Goal: Task Accomplishment & Management: Manage account settings

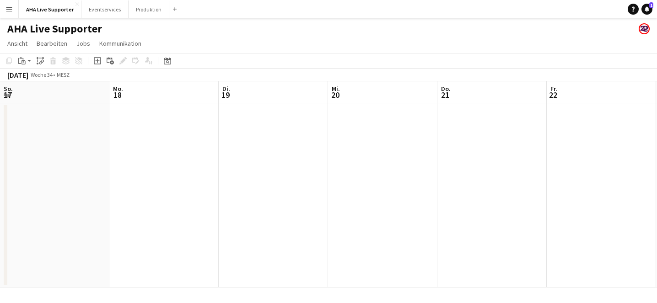
scroll to position [0, 464]
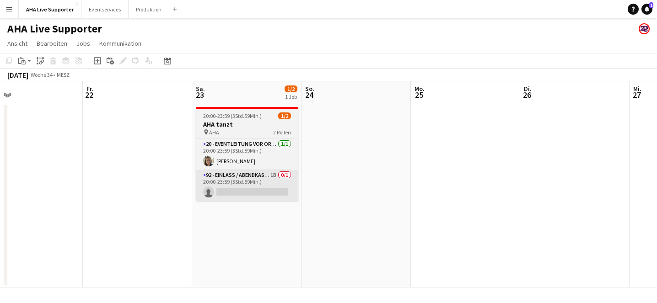
click at [245, 187] on app-card-role "92 - Einlass / Abendkasse (Supporter) 1B 0/1 20:00-23:59 (3Std.59Min.) single-n…" at bounding box center [247, 185] width 102 height 31
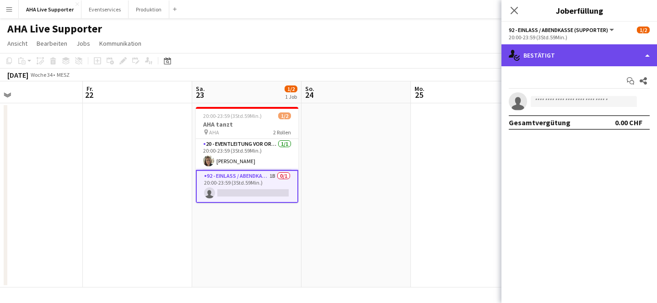
click at [545, 56] on div "single-neutral-actions-check-2 Bestätigt" at bounding box center [579, 55] width 156 height 22
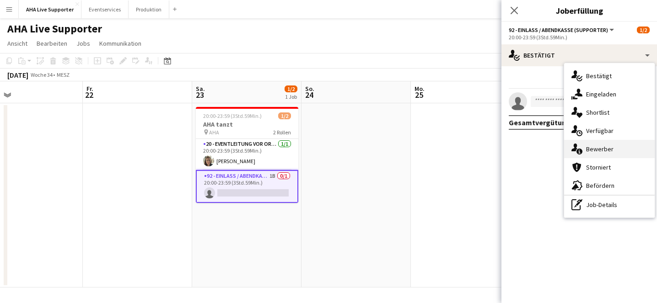
click at [574, 150] on icon at bounding box center [574, 148] width 6 height 8
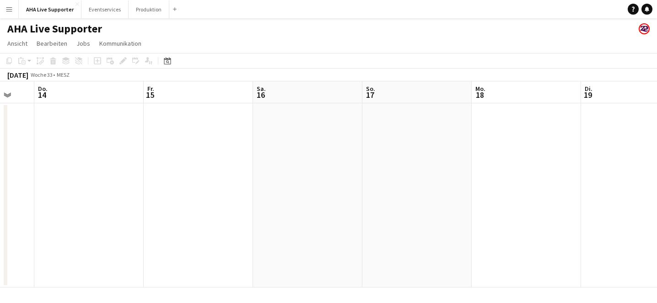
drag, startPoint x: 407, startPoint y: 157, endPoint x: 125, endPoint y: 157, distance: 281.3
click at [125, 157] on app-calendar-viewport "Mo. 11 Di. 12 Mi. 13 Do. 14 Fr. 15 Sa. 16 So. 17 Mo. 18 Di. 19 Mi. 20 Do. 21 Fr…" at bounding box center [328, 184] width 657 height 206
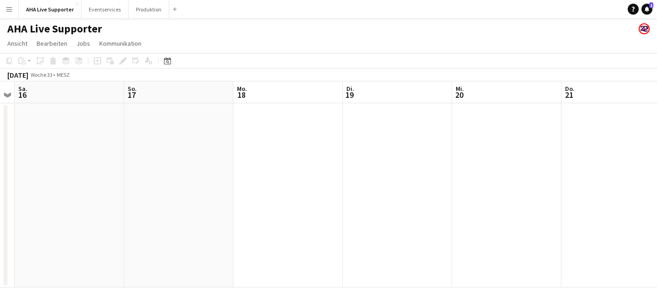
drag, startPoint x: 363, startPoint y: 166, endPoint x: 348, endPoint y: 180, distance: 20.7
click at [183, 184] on app-calendar-viewport "Mi. 13 Do. 14 Fr. 15 Sa. 16 So. 17 Mo. 18 Di. 19 Mi. 20 Do. 21 Fr. 22 Sa. 23 So…" at bounding box center [328, 184] width 657 height 206
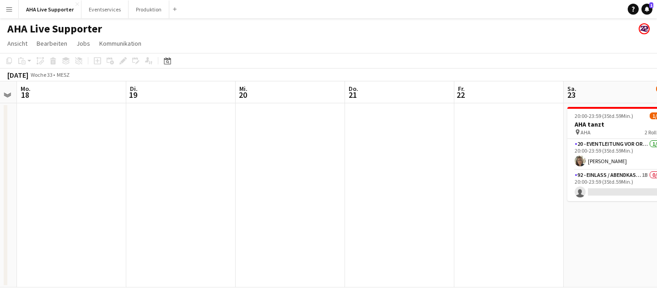
drag, startPoint x: 422, startPoint y: 174, endPoint x: 236, endPoint y: 188, distance: 186.3
click at [213, 195] on app-calendar-viewport "Fr. 15 Sa. 16 So. 17 Mo. 18 Di. 19 Mi. 20 Do. 21 Fr. 22 Sa. 23 1/2 1 Job So. 24…" at bounding box center [328, 184] width 657 height 206
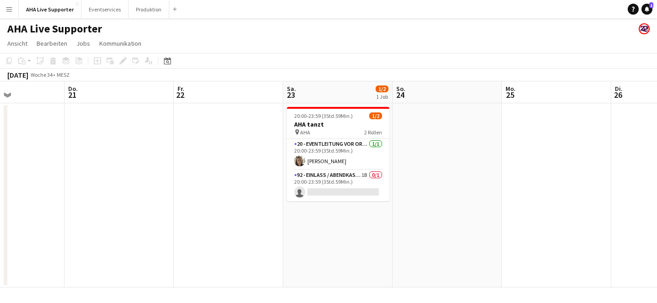
drag, startPoint x: 403, startPoint y: 167, endPoint x: 136, endPoint y: 185, distance: 267.3
click at [123, 190] on app-calendar-viewport "So. 17 Mo. 18 Di. 19 Mi. 20 Do. 21 Fr. 22 Sa. 23 1/2 1 Job So. 24 Mo. 25 Di. 26…" at bounding box center [328, 184] width 657 height 206
click at [320, 187] on app-card-role "92 - Einlass / Abendkasse (Supporter) 1B 0/1 20:00-23:59 (3Std.59Min.) single-n…" at bounding box center [338, 185] width 102 height 31
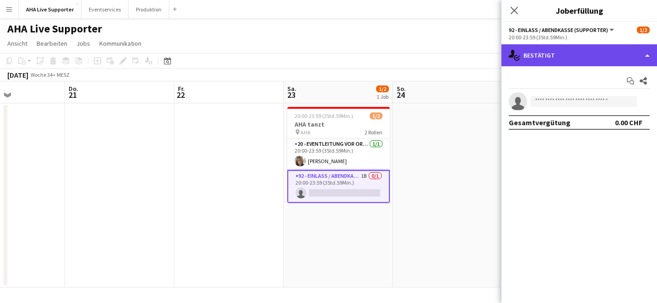
click at [565, 55] on div "single-neutral-actions-check-2 Bestätigt" at bounding box center [579, 55] width 156 height 22
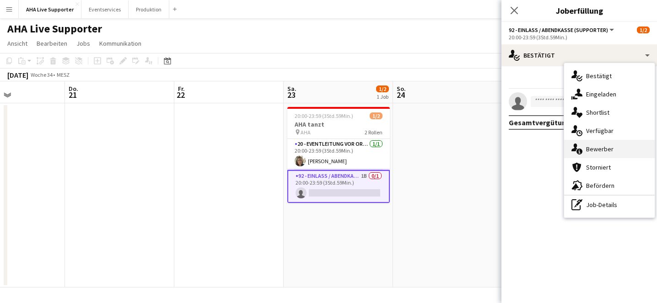
click at [587, 154] on div "single-neutral-actions-information Bewerber" at bounding box center [609, 149] width 91 height 18
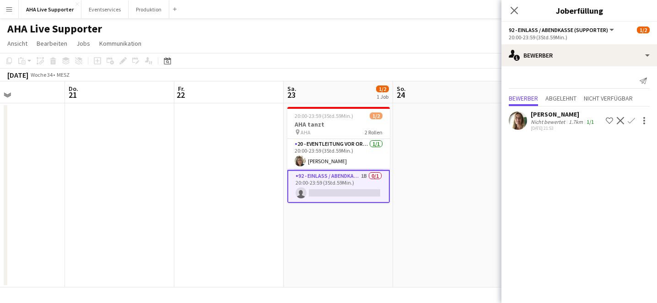
click at [628, 123] on app-icon "Bestätigen" at bounding box center [631, 120] width 7 height 7
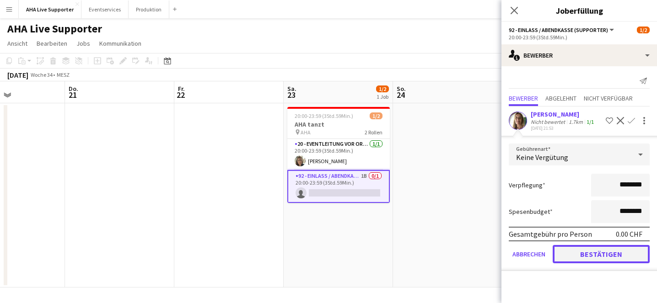
click at [594, 253] on button "Bestätigen" at bounding box center [601, 254] width 97 height 18
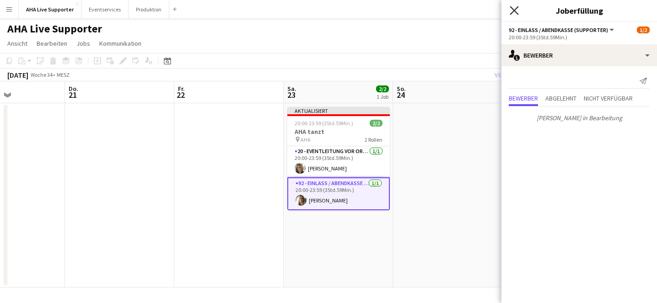
click at [510, 11] on icon "Pop-in schließen" at bounding box center [514, 10] width 9 height 9
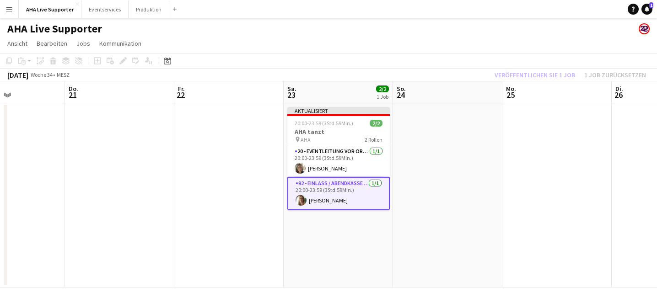
click at [522, 73] on div "Veröffentlichen Sie 1 Job 1 Job zurücksetzen" at bounding box center [569, 75] width 173 height 12
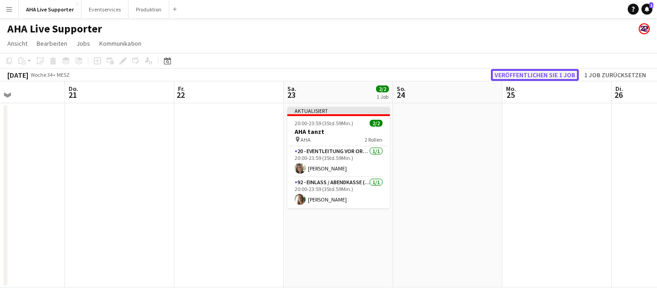
click at [521, 74] on button "Veröffentlichen Sie 1 Job" at bounding box center [535, 75] width 88 height 12
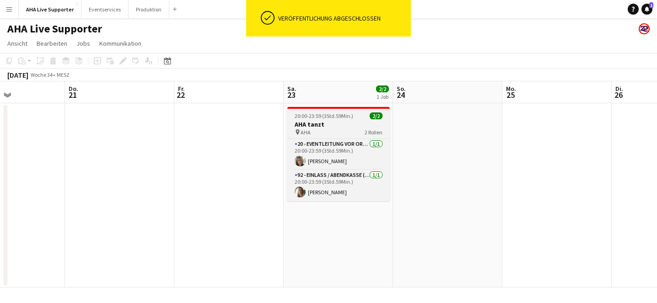
click at [326, 126] on h3 "AHA tanzt" at bounding box center [338, 124] width 102 height 8
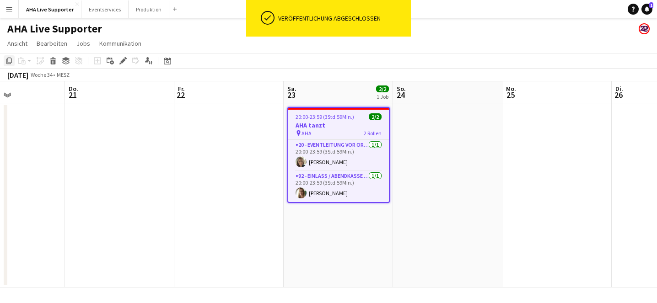
click at [8, 61] on icon "Kopieren" at bounding box center [8, 60] width 7 height 7
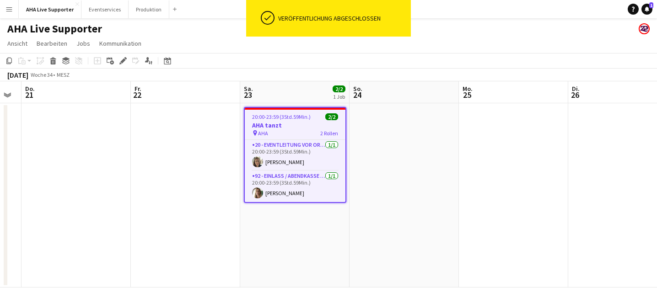
drag, startPoint x: 485, startPoint y: 175, endPoint x: 213, endPoint y: 178, distance: 272.6
click at [213, 178] on app-calendar-viewport "So. 17 Mo. 18 Di. 19 Mi. 20 Do. 21 Fr. 22 Sa. 23 2/2 1 Job So. 24 Mo. 25 Di. 26…" at bounding box center [328, 184] width 657 height 206
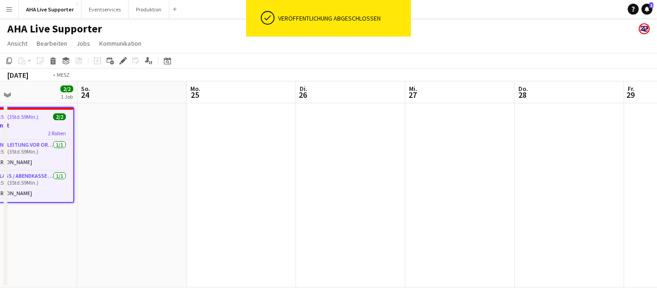
drag, startPoint x: 467, startPoint y: 166, endPoint x: 206, endPoint y: 188, distance: 262.1
click at [206, 188] on app-calendar-viewport "Di. 19 Mi. 20 Do. 21 Fr. 22 Sa. 23 2/2 1 Job So. 24 Mo. 25 Di. 26 Mi. 27 Do. 28…" at bounding box center [328, 184] width 657 height 206
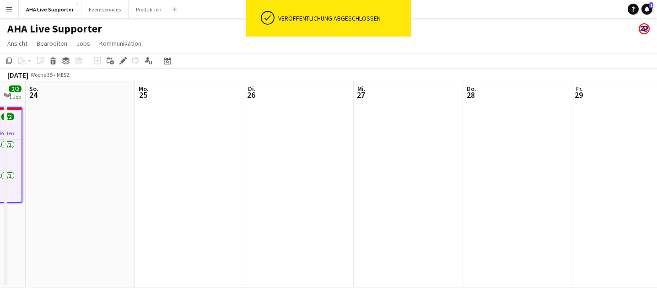
drag, startPoint x: 469, startPoint y: 172, endPoint x: 213, endPoint y: 188, distance: 256.2
click at [211, 188] on app-calendar-viewport "Do. 21 Fr. 22 Sa. 23 2/2 1 Job So. 24 Mo. 25 Di. 26 Mi. 27 Do. 28 Fr. 29 Sa. 30…" at bounding box center [328, 184] width 657 height 206
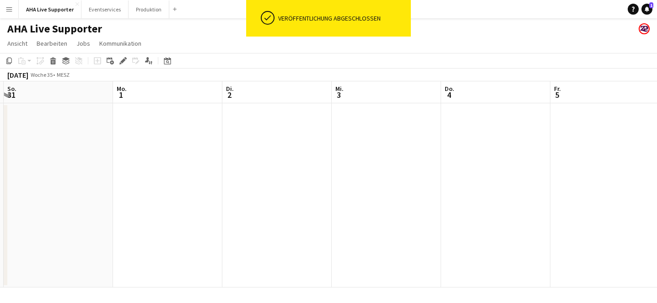
drag, startPoint x: 396, startPoint y: 173, endPoint x: 179, endPoint y: 181, distance: 217.4
click at [123, 185] on app-calendar-viewport "Mi. 27 Do. 28 Fr. 29 Sa. 30 So. 31 Mo. 1 Di. 2 Mi. 3 Do. 4 Fr. 5 Sa. 6 So. 7" at bounding box center [328, 184] width 657 height 206
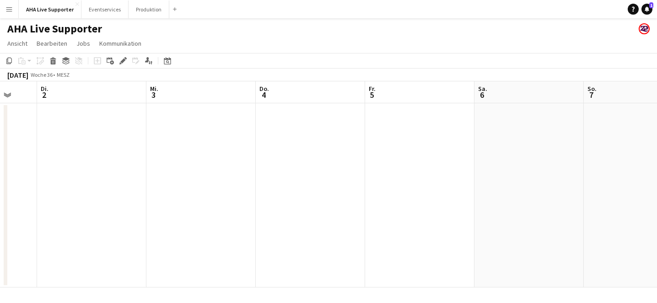
drag, startPoint x: 357, startPoint y: 174, endPoint x: 91, endPoint y: 178, distance: 265.8
click at [85, 179] on app-calendar-viewport "Fr. 29 Sa. 30 So. 31 Mo. 1 Di. 2 Mi. 3 Do. 4 Fr. 5 Sa. 6 So. 7 Mo. 8 Di. 9" at bounding box center [328, 184] width 657 height 206
drag, startPoint x: 218, startPoint y: 175, endPoint x: 107, endPoint y: 169, distance: 111.3
click at [105, 170] on app-calendar-viewport "So. 31 Mo. 1 Di. 2 Mi. 3 Do. 4 Fr. 5 Sa. 6 So. 7 Mo. 8 Di. 9 Mi. 10 Do. 11" at bounding box center [328, 184] width 657 height 206
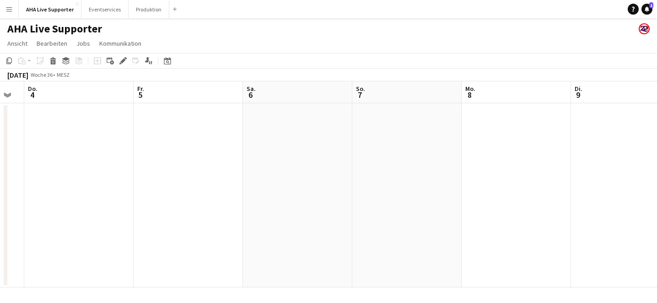
click at [303, 150] on app-date-cell at bounding box center [297, 195] width 109 height 184
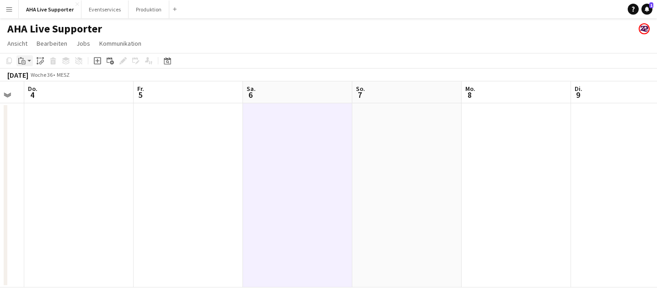
click at [25, 61] on icon at bounding box center [23, 62] width 4 height 4
click at [36, 75] on link "Einfügen Befehl V" at bounding box center [63, 78] width 78 height 8
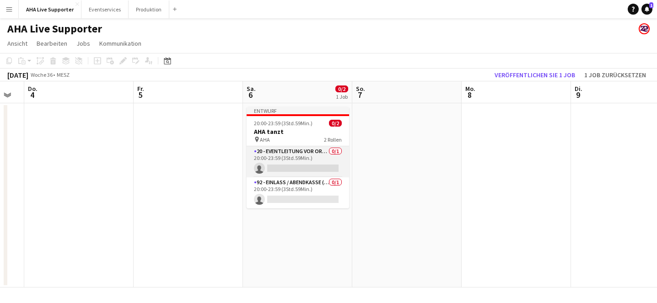
click at [293, 160] on app-card-role "20 - Eventleitung vor Ort (ZP) 0/1 20:00-23:59 (3Std.59Min.) single-neutral-act…" at bounding box center [298, 161] width 102 height 31
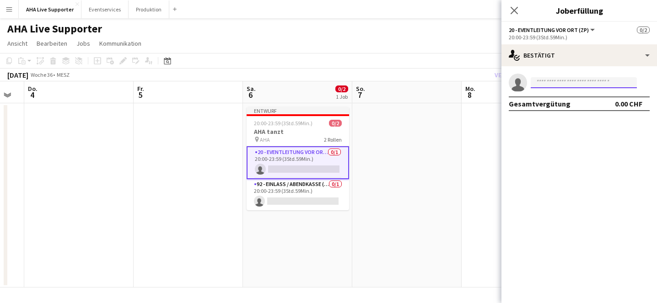
click at [552, 81] on input at bounding box center [584, 82] width 106 height 11
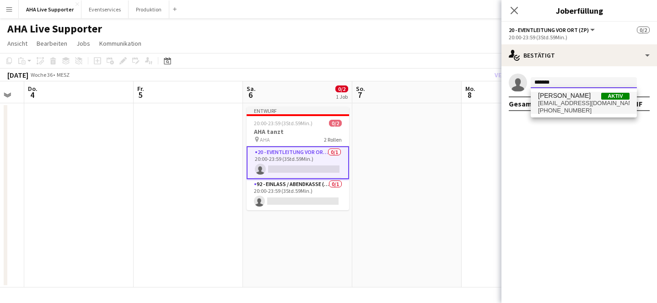
type input "*******"
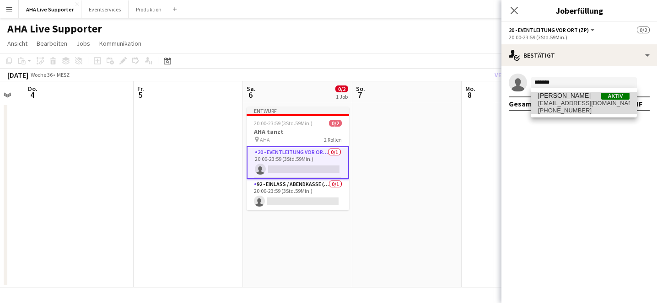
click at [590, 109] on span "+41797905701" at bounding box center [583, 110] width 91 height 7
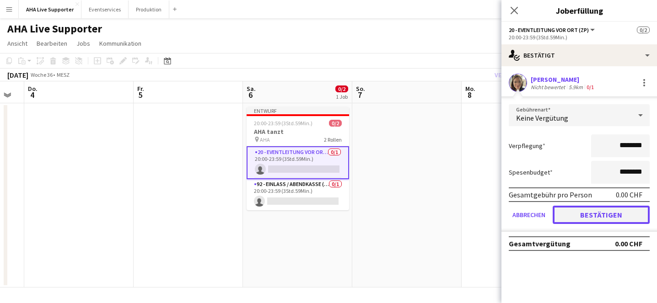
click at [576, 213] on button "Bestätigen" at bounding box center [601, 215] width 97 height 18
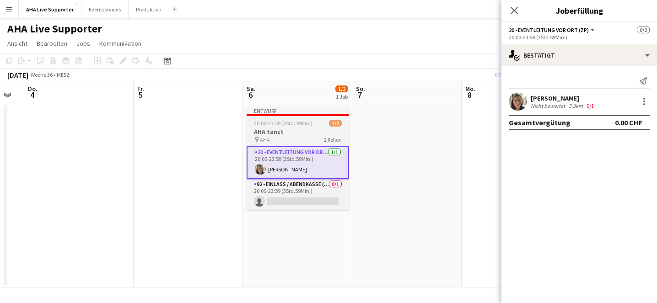
click at [305, 126] on span "20:00-23:59 (3Std.59Min.)" at bounding box center [283, 123] width 59 height 7
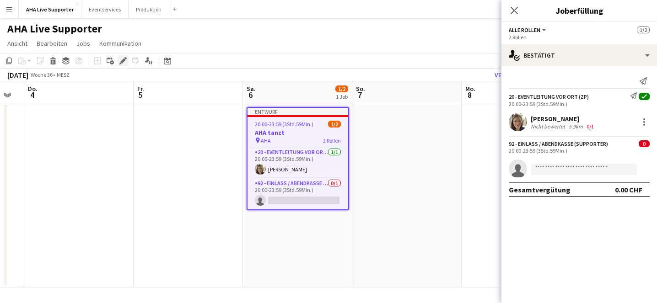
click at [118, 61] on div "Bearbeiten" at bounding box center [123, 60] width 11 height 11
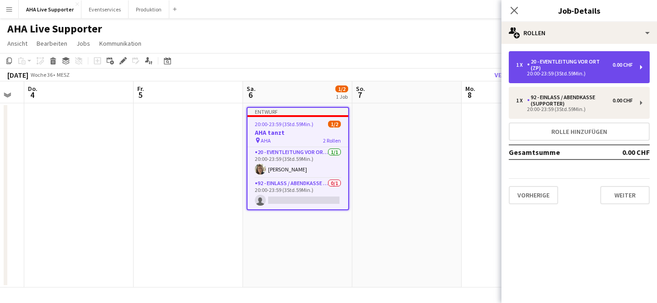
click at [569, 63] on div "20 - Eventleitung vor Ort (ZP)" at bounding box center [570, 65] width 86 height 13
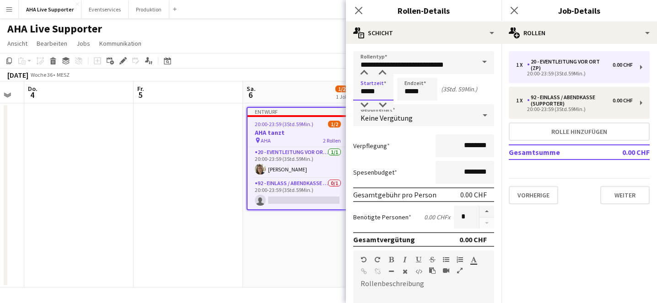
click at [381, 89] on input "*****" at bounding box center [373, 89] width 40 height 23
type input "*****"
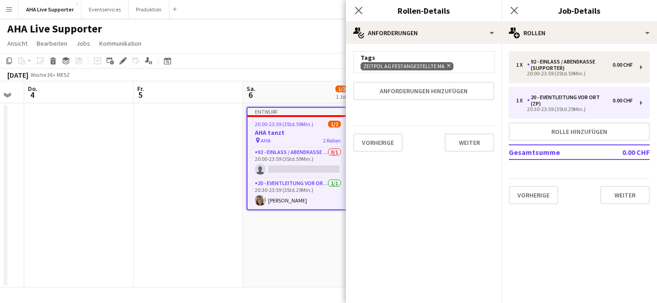
scroll to position [0, 0]
click at [463, 143] on button "Weiter" at bounding box center [469, 143] width 49 height 18
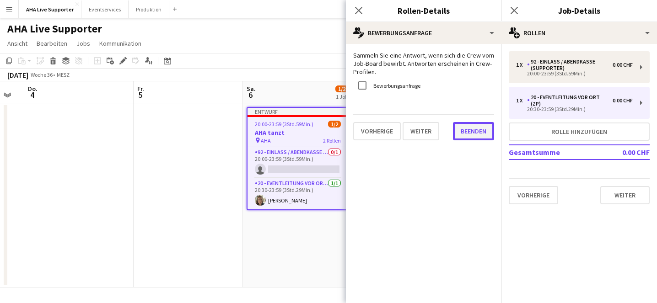
click at [477, 124] on button "Beenden" at bounding box center [473, 131] width 41 height 18
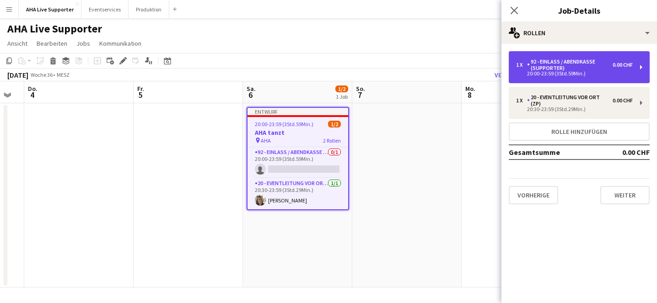
click at [555, 65] on div "92 - Einlass / Abendkasse (Supporter)" at bounding box center [570, 65] width 86 height 13
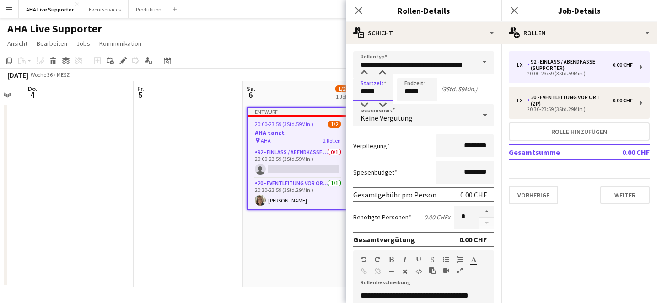
drag, startPoint x: 385, startPoint y: 91, endPoint x: 370, endPoint y: 91, distance: 15.6
click at [370, 91] on input "*****" at bounding box center [373, 89] width 40 height 23
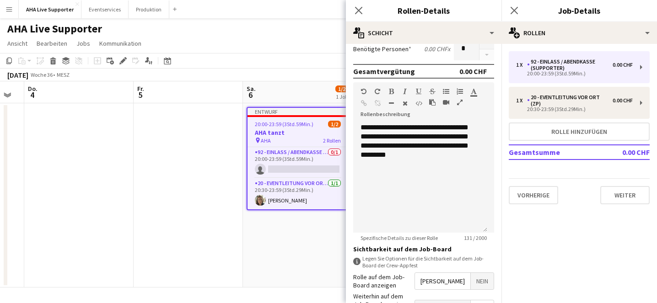
scroll to position [262, 0]
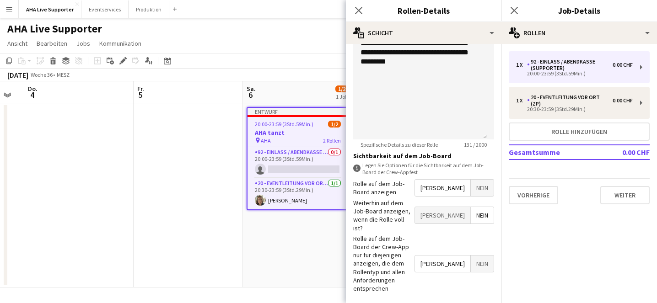
type input "*****"
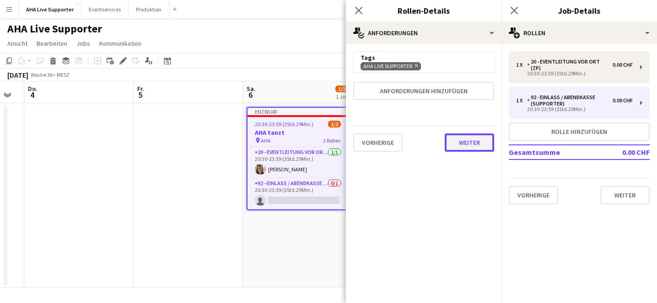
click at [465, 142] on button "Weiter" at bounding box center [469, 143] width 49 height 18
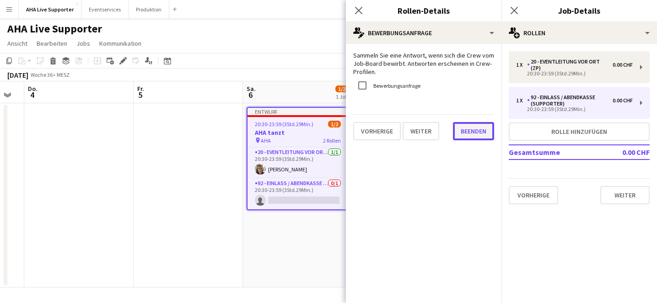
click at [477, 124] on button "Beenden" at bounding box center [473, 131] width 41 height 18
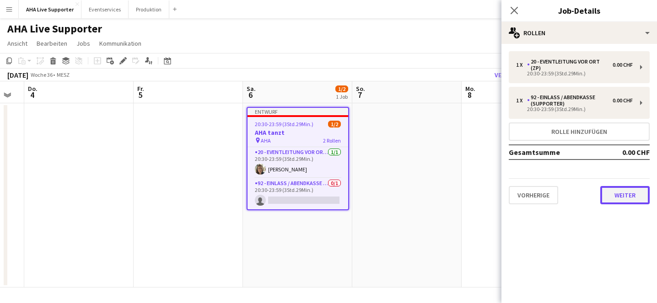
click at [610, 189] on button "Weiter" at bounding box center [624, 195] width 49 height 18
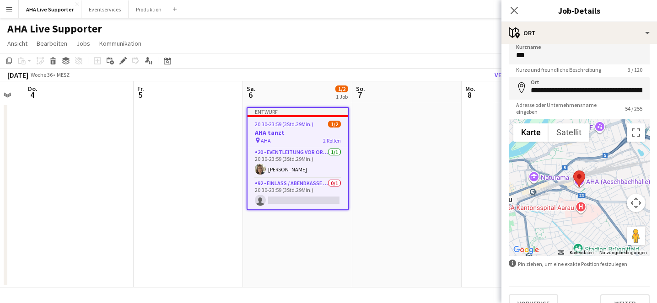
scroll to position [27, 0]
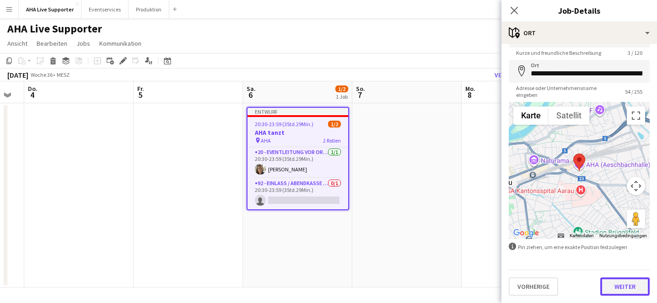
click at [617, 284] on button "Weiter" at bounding box center [624, 287] width 49 height 18
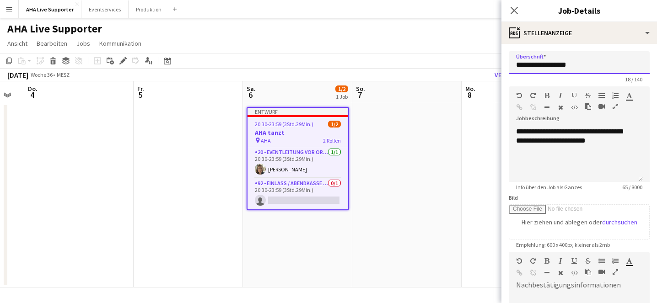
drag, startPoint x: 559, startPoint y: 64, endPoint x: 548, endPoint y: 63, distance: 11.6
click at [548, 63] on input "**********" at bounding box center [579, 62] width 141 height 23
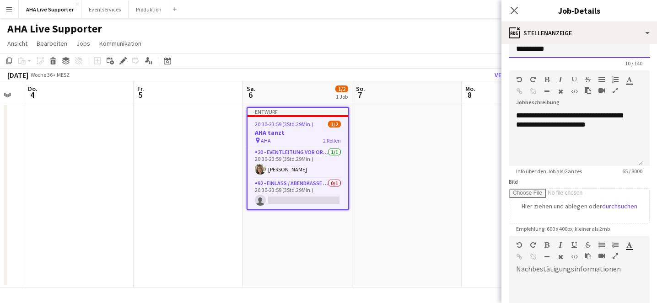
scroll to position [156, 0]
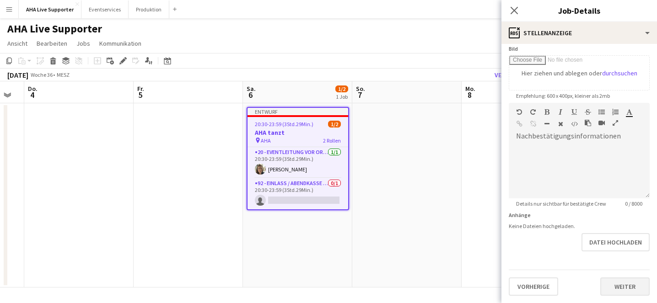
type input "*********"
click at [603, 286] on button "Weiter" at bounding box center [624, 287] width 49 height 18
type input "*******"
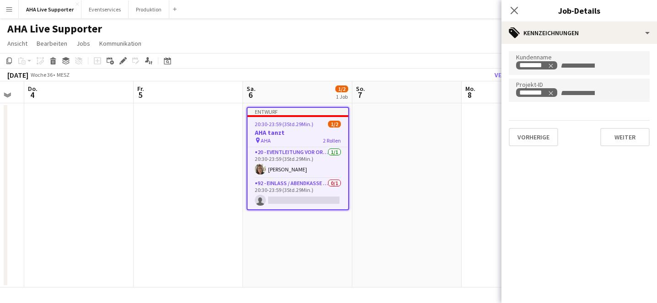
scroll to position [0, 0]
click at [628, 131] on button "Weiter" at bounding box center [624, 137] width 49 height 18
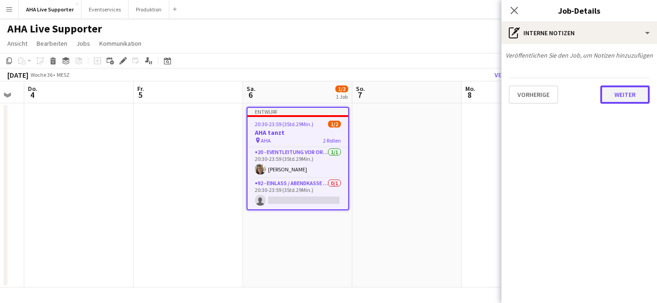
click at [633, 96] on button "Weiter" at bounding box center [624, 95] width 49 height 18
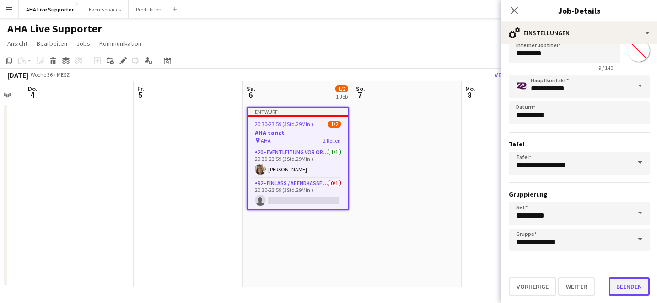
click at [617, 276] on div "Vorherige Weiter Beenden" at bounding box center [579, 283] width 141 height 26
click at [626, 286] on button "Beenden" at bounding box center [628, 287] width 41 height 18
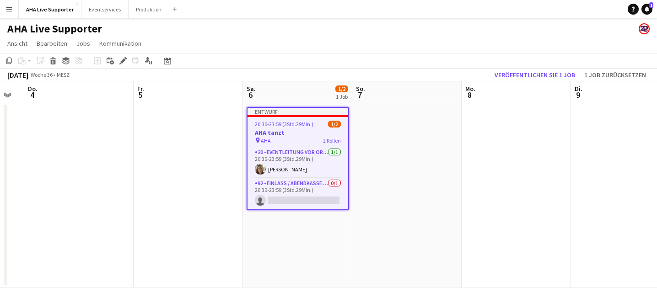
click at [408, 164] on app-date-cell at bounding box center [406, 195] width 109 height 184
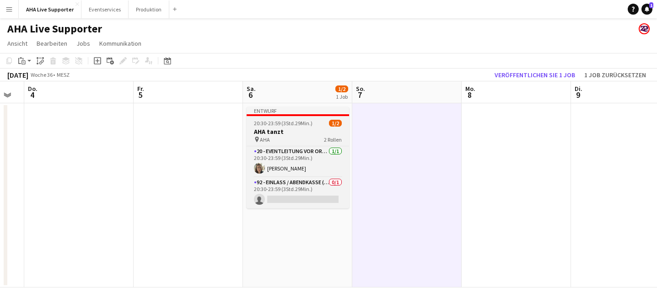
click at [305, 126] on span "20:30-23:59 (3Std.29Min.)" at bounding box center [283, 123] width 59 height 7
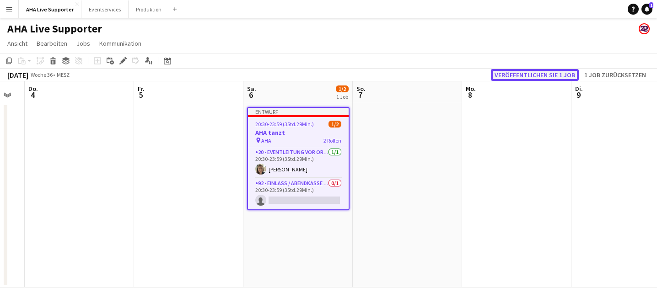
click at [508, 71] on button "Veröffentlichen Sie 1 Job" at bounding box center [535, 75] width 88 height 12
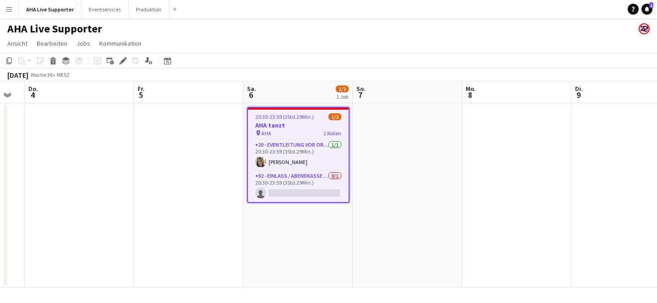
click at [177, 162] on app-date-cell at bounding box center [188, 195] width 109 height 184
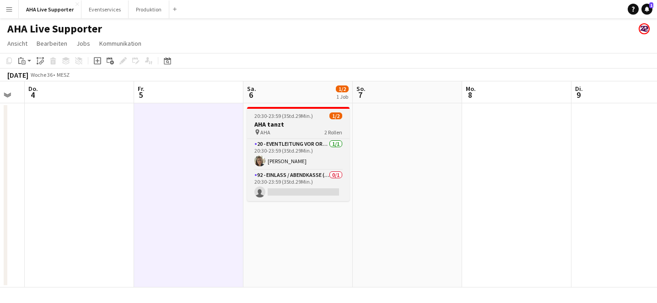
click at [280, 123] on h3 "AHA tanzt" at bounding box center [298, 124] width 102 height 8
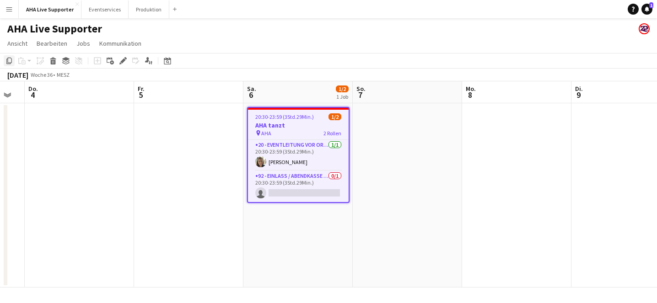
click at [8, 58] on icon at bounding box center [8, 61] width 5 height 6
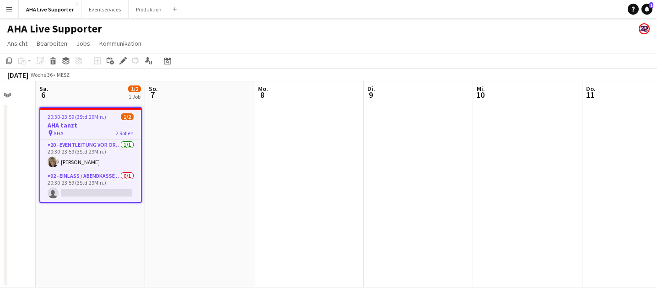
drag, startPoint x: 505, startPoint y: 172, endPoint x: 368, endPoint y: 182, distance: 137.1
click at [292, 183] on app-calendar-viewport "Di. 2 Mi. 3 Do. 4 Fr. 5 Sa. 6 1/2 1 Job So. 7 Mo. 8 Di. 9 Mi. 10 Do. 11 Fr. 12 …" at bounding box center [328, 184] width 657 height 206
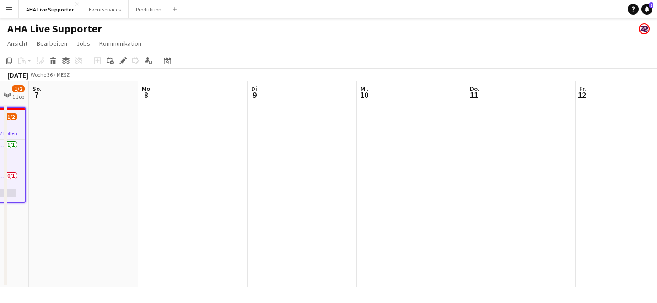
drag, startPoint x: 547, startPoint y: 174, endPoint x: 367, endPoint y: 193, distance: 181.1
click at [335, 194] on app-calendar-viewport "Do. 4 Fr. 5 Sa. 6 1/2 1 Job So. 7 Mo. 8 Di. 9 Mi. 10 Do. 11 Fr. 12 Sa. 13 So. 1…" at bounding box center [328, 184] width 657 height 206
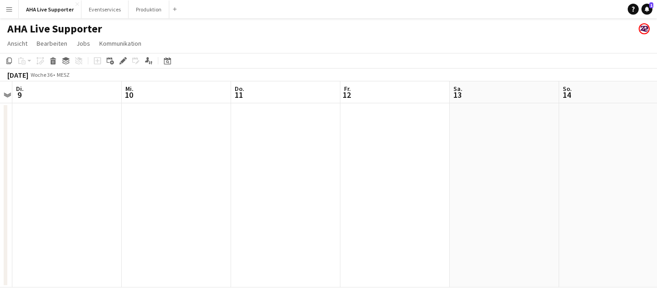
drag, startPoint x: 355, startPoint y: 199, endPoint x: 234, endPoint y: 198, distance: 120.8
click at [234, 198] on app-calendar-viewport "Sa. 6 1/2 1 Job So. 7 Mo. 8 Di. 9 Mi. 10 Do. 11 Fr. 12 Sa. 13 So. 14 Mo. 15 Di.…" at bounding box center [328, 184] width 657 height 206
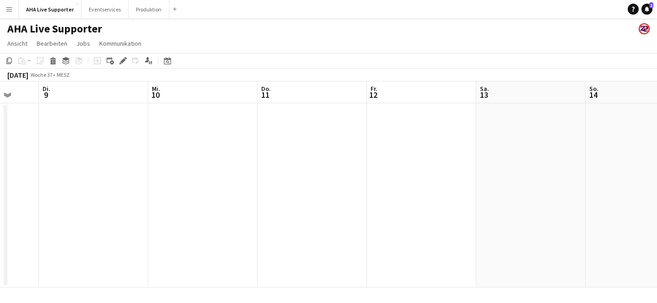
drag, startPoint x: 492, startPoint y: 199, endPoint x: 202, endPoint y: 215, distance: 290.4
click at [202, 215] on app-calendar-viewport "Sa. 6 1/2 1 Job So. 7 Mo. 8 Di. 9 Mi. 10 Do. 11 Fr. 12 Sa. 13 So. 14 Mo. 15 Di.…" at bounding box center [328, 184] width 657 height 206
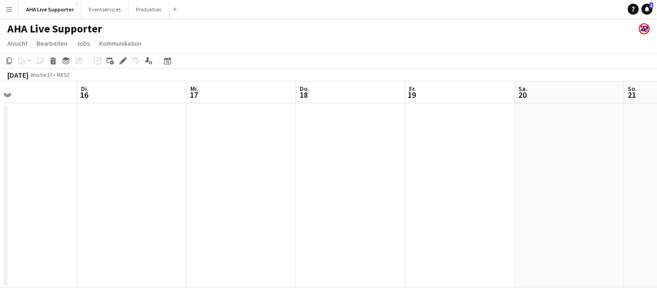
drag, startPoint x: 487, startPoint y: 163, endPoint x: 199, endPoint y: 190, distance: 289.4
click at [199, 190] on app-calendar-viewport "Fr. 12 Sa. 13 So. 14 Mo. 15 Di. 16 Mi. 17 Do. 18 Fr. 19 Sa. 20 So. 21 Mo. 22 Di…" at bounding box center [328, 184] width 657 height 206
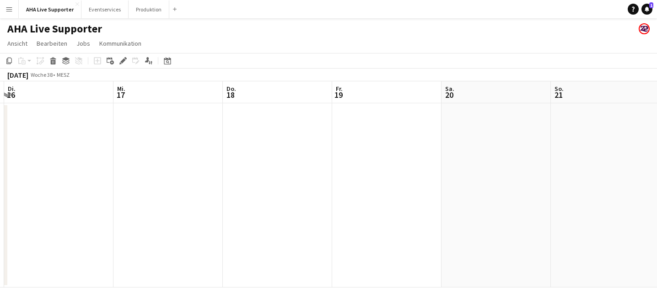
scroll to position [0, 276]
drag, startPoint x: 397, startPoint y: 181, endPoint x: 263, endPoint y: 194, distance: 135.1
click at [263, 194] on app-calendar-viewport "Fr. 12 Sa. 13 So. 14 Mo. 15 Di. 16 Mi. 17 Do. 18 Fr. 19 Sa. 20 So. 21 Mo. 22 Di…" at bounding box center [328, 184] width 657 height 206
click at [304, 134] on app-date-cell at bounding box center [324, 195] width 109 height 184
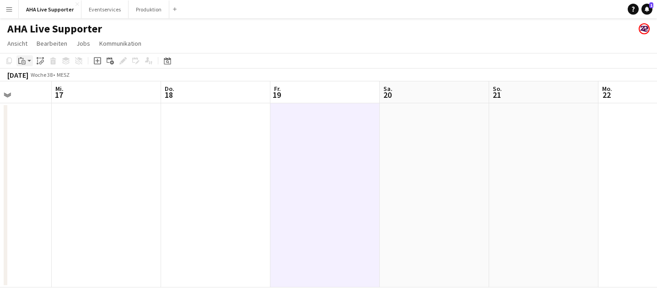
click at [29, 62] on app-action-btn "Einfügen" at bounding box center [24, 60] width 16 height 11
click at [35, 76] on link "Einfügen Befehl V" at bounding box center [63, 78] width 78 height 8
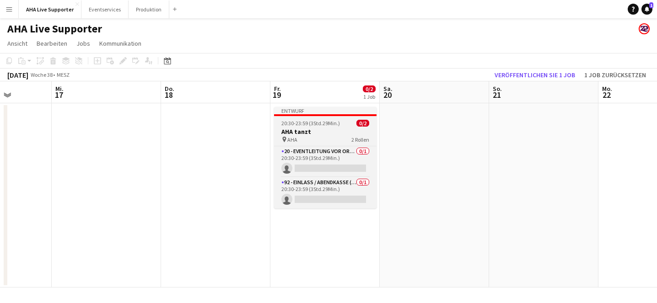
click at [327, 128] on h3 "AHA tanzt" at bounding box center [325, 132] width 102 height 8
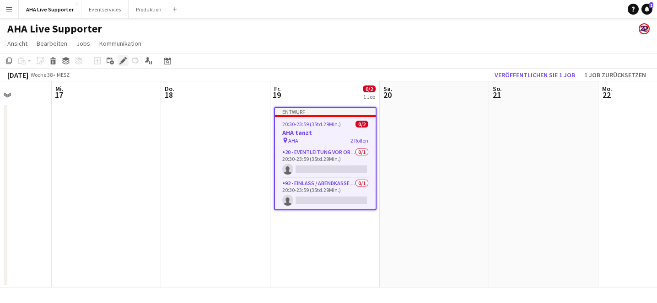
click at [120, 62] on icon at bounding box center [122, 61] width 5 height 5
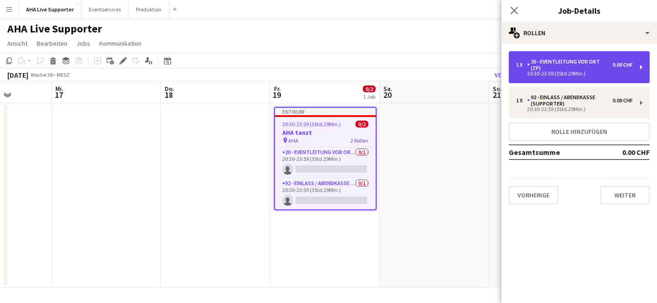
click at [546, 66] on div "20 - Eventleitung vor Ort (ZP)" at bounding box center [570, 65] width 86 height 13
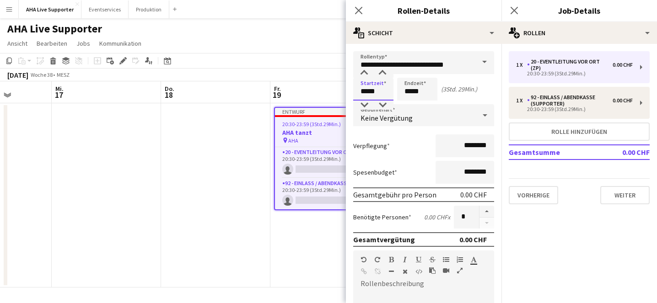
drag, startPoint x: 380, startPoint y: 91, endPoint x: 343, endPoint y: 93, distance: 37.6
click at [343, 93] on body "Menü Tafeln Tafeln Tafeln Alle Jobs Status Belegschaft Belegschaft Meine Belegs…" at bounding box center [328, 151] width 657 height 303
type input "*****"
drag, startPoint x: 426, startPoint y: 90, endPoint x: 396, endPoint y: 97, distance: 30.6
click at [396, 97] on div "Startzeit ***** Endzeit ***** (5Std. 44Min.)" at bounding box center [423, 89] width 141 height 23
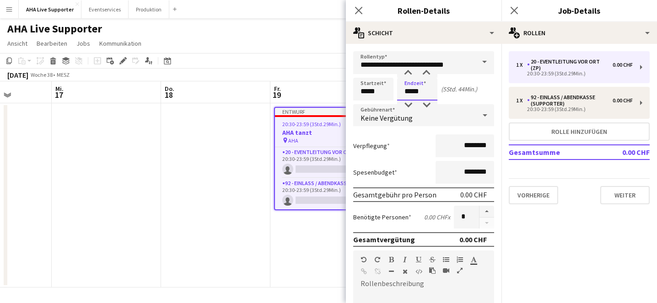
drag, startPoint x: 421, startPoint y: 91, endPoint x: 393, endPoint y: 94, distance: 28.0
click at [393, 94] on div "Startzeit ***** Endzeit ***** (5Std. 44Min.)" at bounding box center [423, 89] width 141 height 23
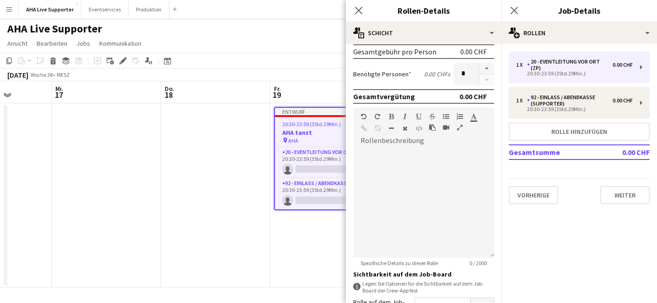
scroll to position [262, 0]
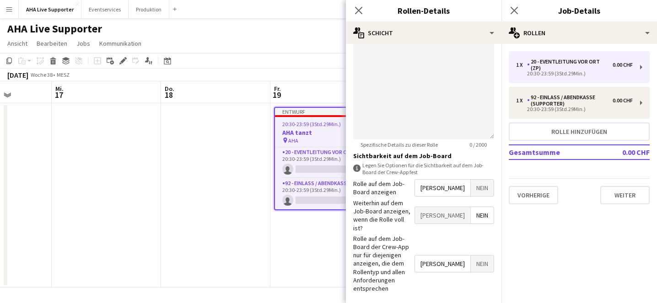
type input "*****"
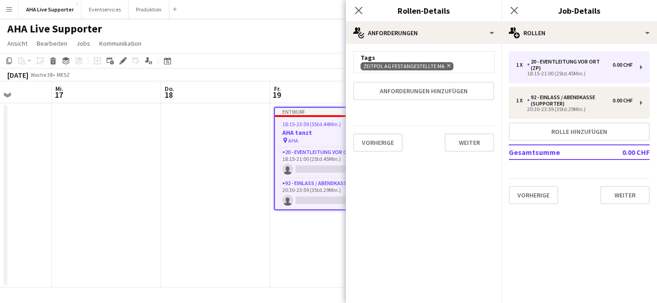
scroll to position [0, 0]
click at [473, 148] on button "Weiter" at bounding box center [469, 143] width 49 height 18
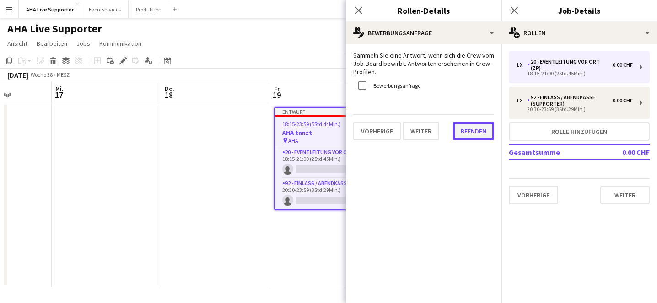
click at [475, 133] on button "Beenden" at bounding box center [473, 131] width 41 height 18
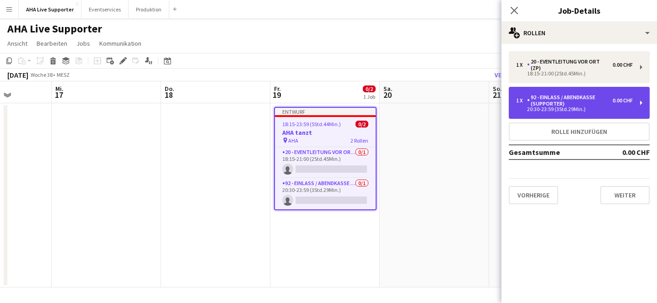
click at [557, 107] on div "20:30-23:59 (3Std.29Min.)" at bounding box center [574, 109] width 117 height 5
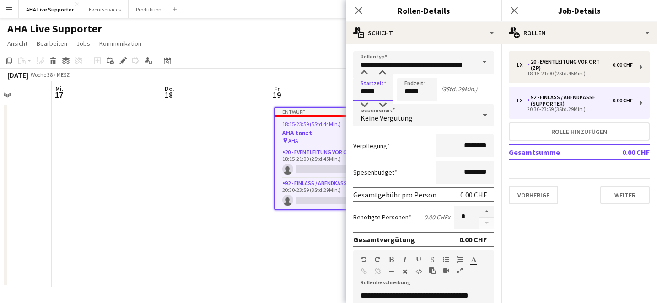
drag, startPoint x: 385, startPoint y: 92, endPoint x: 339, endPoint y: 91, distance: 45.3
click at [339, 91] on body "Menü Tafeln Tafeln Tafeln Alle Jobs Status Belegschaft Belegschaft Meine Belegs…" at bounding box center [328, 151] width 657 height 303
type input "*****"
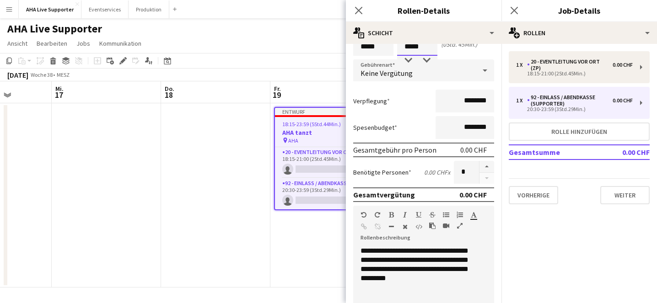
scroll to position [62, 0]
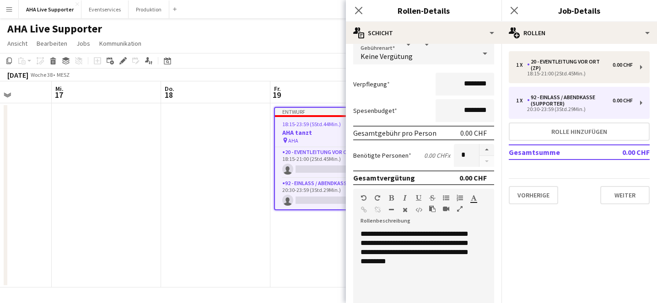
type input "*****"
drag, startPoint x: 441, startPoint y: 263, endPoint x: 381, endPoint y: 234, distance: 67.5
click at [381, 234] on div "**********" at bounding box center [420, 285] width 134 height 110
click at [477, 243] on div "**********" at bounding box center [420, 285] width 134 height 110
click at [478, 255] on div "**********" at bounding box center [420, 285] width 134 height 110
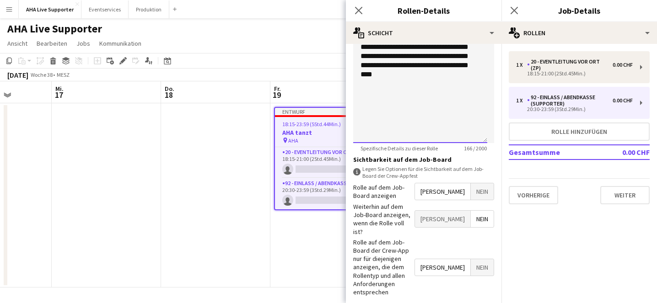
scroll to position [262, 0]
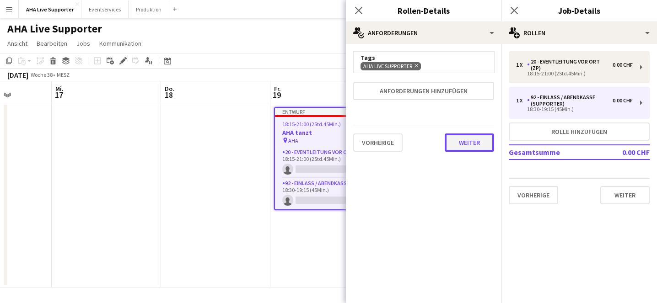
click at [464, 138] on button "Weiter" at bounding box center [469, 143] width 49 height 18
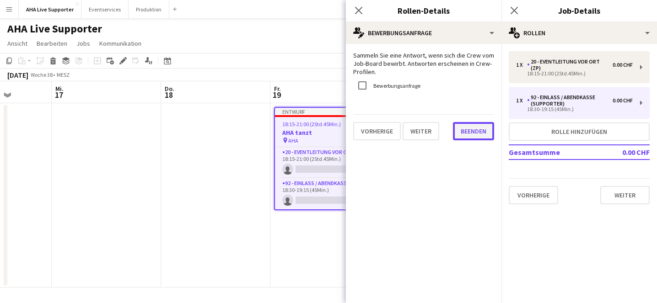
click at [466, 134] on button "Beenden" at bounding box center [473, 131] width 41 height 18
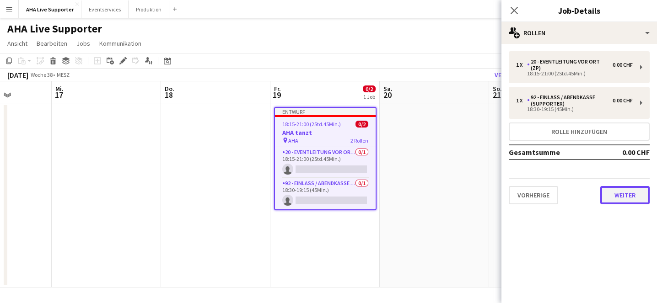
click at [622, 196] on button "Weiter" at bounding box center [624, 195] width 49 height 18
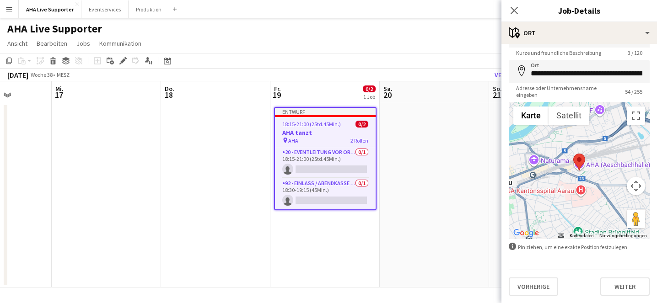
scroll to position [33, 0]
click at [614, 278] on button "Weiter" at bounding box center [624, 287] width 49 height 18
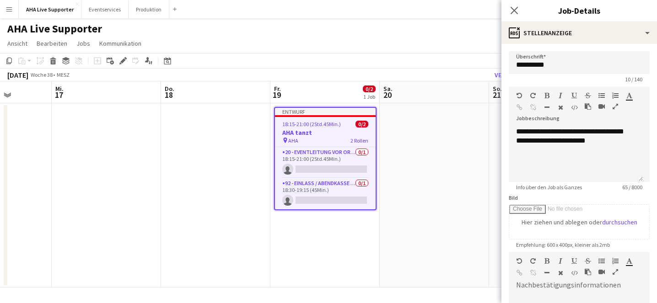
scroll to position [0, 0]
drag, startPoint x: 608, startPoint y: 141, endPoint x: 615, endPoint y: 130, distance: 12.3
click at [615, 130] on div "**********" at bounding box center [576, 154] width 134 height 55
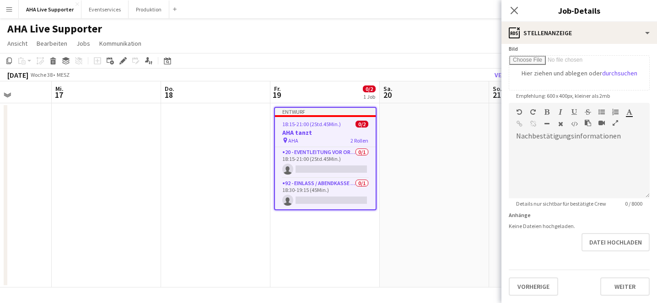
scroll to position [156, 0]
click at [612, 285] on button "Weiter" at bounding box center [624, 287] width 49 height 18
type input "*******"
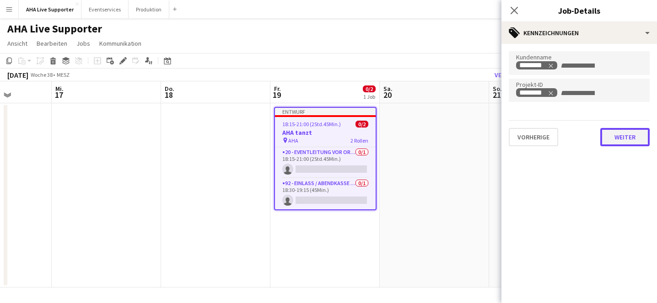
click at [621, 135] on button "Weiter" at bounding box center [624, 137] width 49 height 18
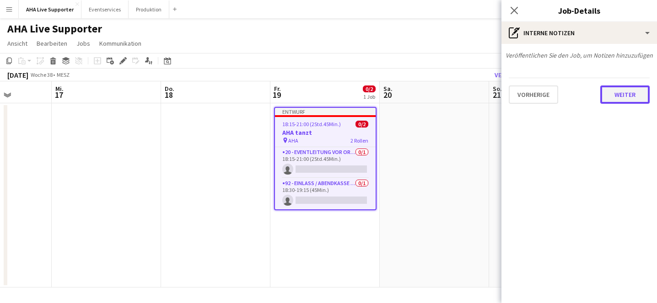
click at [628, 91] on button "Weiter" at bounding box center [624, 95] width 49 height 18
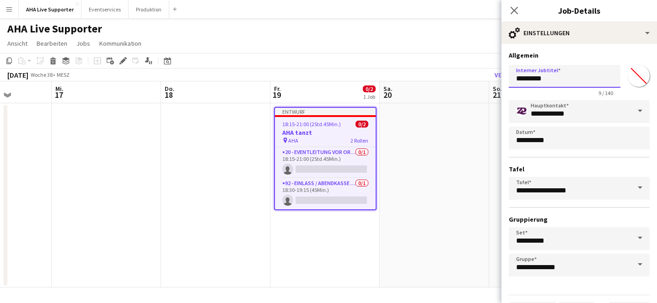
drag, startPoint x: 556, startPoint y: 80, endPoint x: 502, endPoint y: 77, distance: 54.0
click at [501, 78] on body "Menü Tafeln Tafeln Tafeln Alle Jobs Status Belegschaft Belegschaft Meine Belegs…" at bounding box center [328, 151] width 657 height 303
click at [580, 75] on input "**********" at bounding box center [565, 76] width 112 height 23
type input "**********"
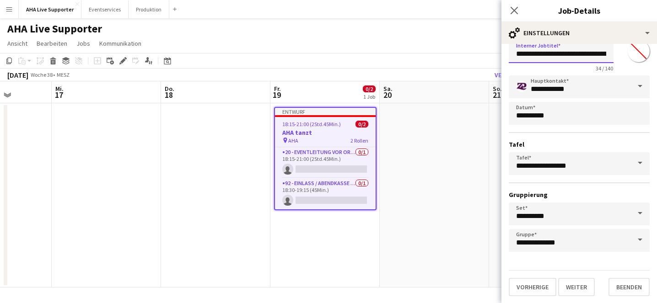
scroll to position [25, 0]
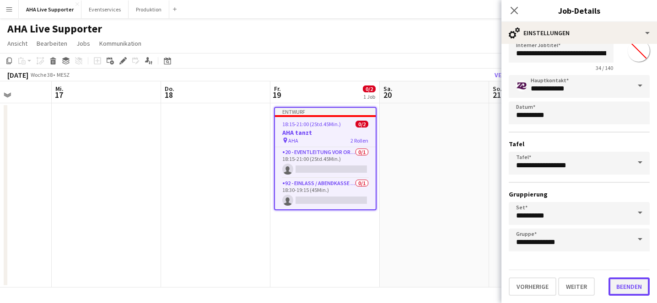
click at [623, 288] on button "Beenden" at bounding box center [628, 287] width 41 height 18
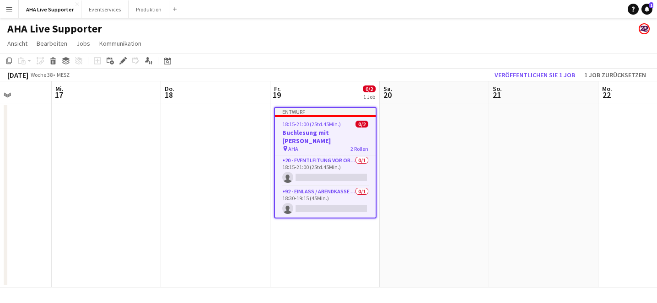
click at [442, 156] on app-date-cell at bounding box center [434, 195] width 109 height 184
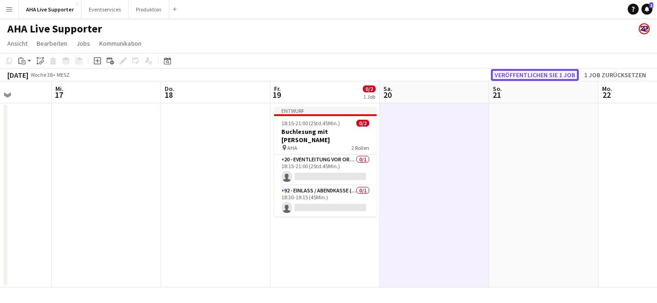
click at [506, 70] on button "Veröffentlichen Sie 1 Job" at bounding box center [535, 75] width 88 height 12
